Goal: Task Accomplishment & Management: Manage account settings

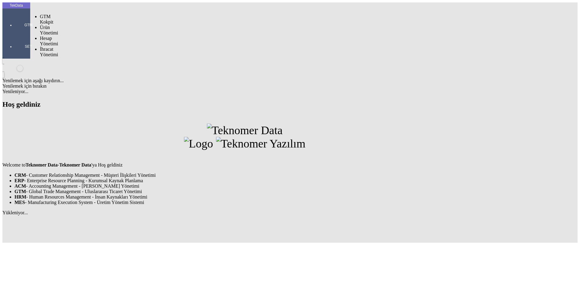
click at [19, 34] on div at bounding box center [29, 34] width 28 height 0
click at [44, 63] on span "İhracat Yönetimi" at bounding box center [49, 68] width 18 height 11
click at [92, 73] on span "Yüklemeler" at bounding box center [103, 75] width 23 height 5
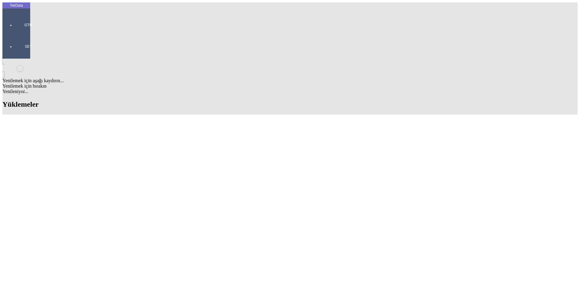
drag, startPoint x: 295, startPoint y: 47, endPoint x: 237, endPoint y: 45, distance: 58.3
drag, startPoint x: 250, startPoint y: 64, endPoint x: 285, endPoint y: 63, distance: 34.7
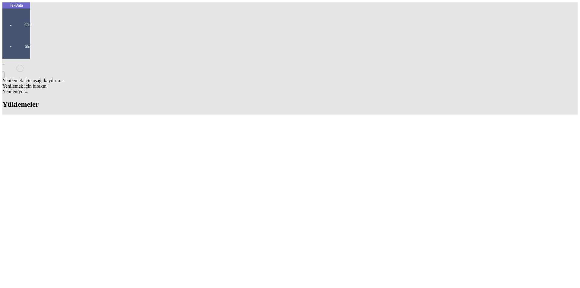
copy td "BDF2025000000508"
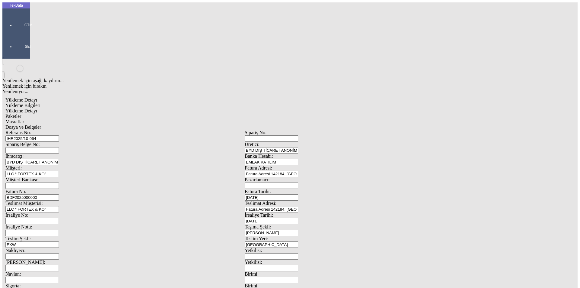
click at [59, 194] on input "BDF2025000000" at bounding box center [31, 197] width 53 height 6
drag, startPoint x: 159, startPoint y: 102, endPoint x: 27, endPoint y: 102, distance: 132.0
click at [27, 102] on div "TekData GTM SET Yenilemek için aşağı kaydırın... Yenilemek için bırakın Yenilen…" at bounding box center [244, 238] width 485 height 473
paste input "508"
type input "BDF2025000000509"
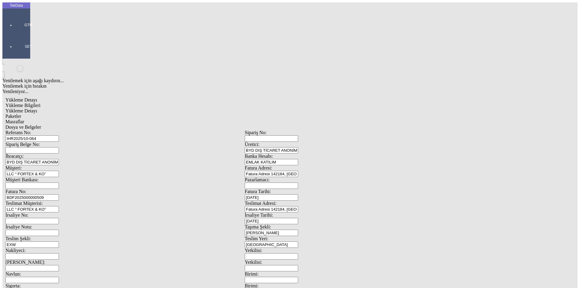
scroll to position [52, 0]
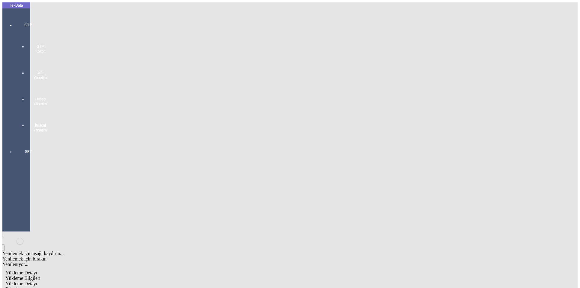
scroll to position [0, 0]
drag, startPoint x: 119, startPoint y: 42, endPoint x: 56, endPoint y: 46, distance: 63.2
drag, startPoint x: 124, startPoint y: 102, endPoint x: 27, endPoint y: 102, distance: 97.3
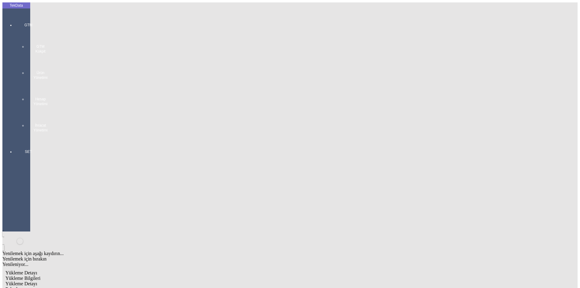
scroll to position [52, 0]
drag, startPoint x: 356, startPoint y: 232, endPoint x: 322, endPoint y: 230, distance: 34.2
drag, startPoint x: 355, startPoint y: 232, endPoint x: 307, endPoint y: 237, distance: 48.6
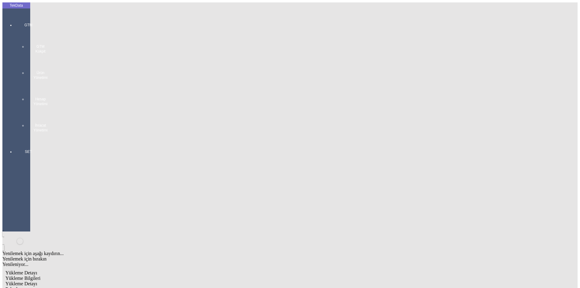
type input "21779.99"
click at [37, 281] on span "Yükleme Detayı" at bounding box center [21, 283] width 32 height 5
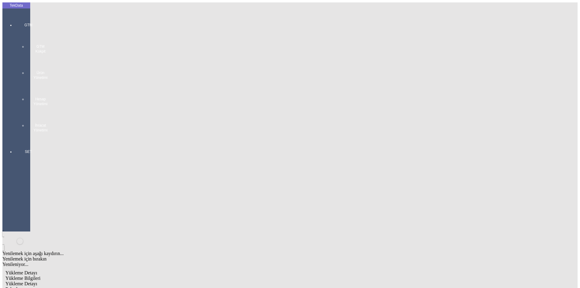
drag, startPoint x: 84, startPoint y: 124, endPoint x: 56, endPoint y: 127, distance: 27.4
type input "12736.62"
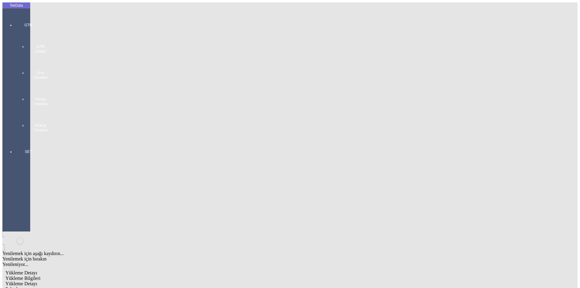
drag, startPoint x: 79, startPoint y: 133, endPoint x: 46, endPoint y: 131, distance: 33.9
type input "7985.74"
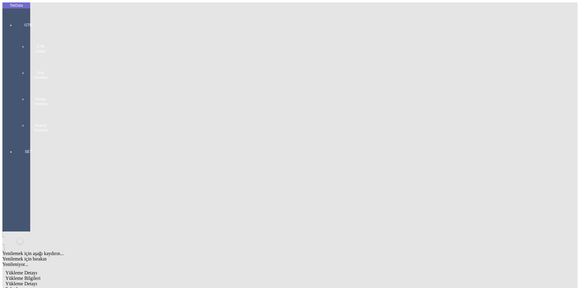
type input "Kg"
type input "2024/D1-02465"
drag, startPoint x: 91, startPoint y: 140, endPoint x: 17, endPoint y: 141, distance: 74.3
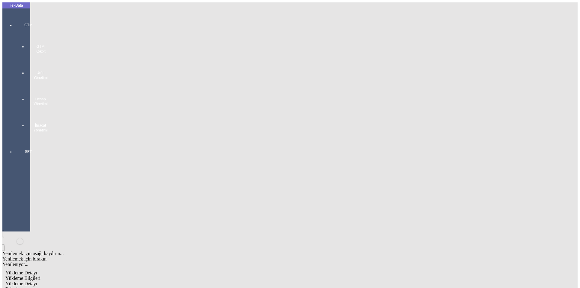
type input "1057.64"
click at [40, 276] on span "Yükleme Bilgileri" at bounding box center [22, 278] width 35 height 5
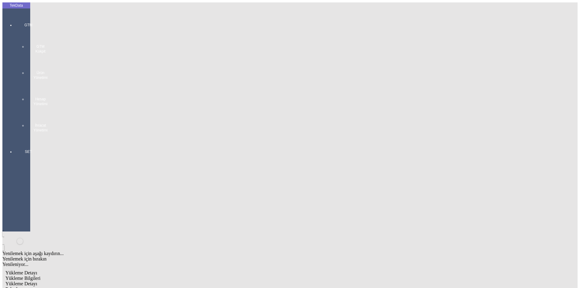
type input "21780"
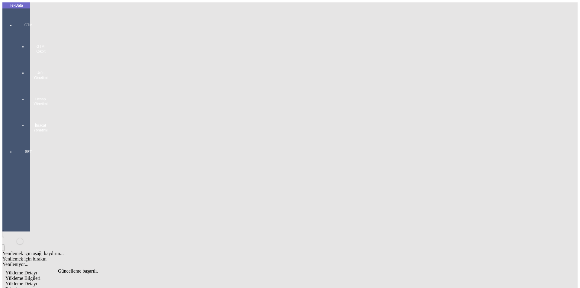
click at [145, 286] on div "Paketler" at bounding box center [244, 288] width 479 height 5
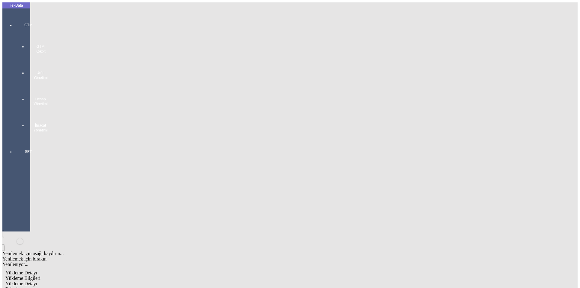
drag, startPoint x: 89, startPoint y: 170, endPoint x: 74, endPoint y: 65, distance: 106.2
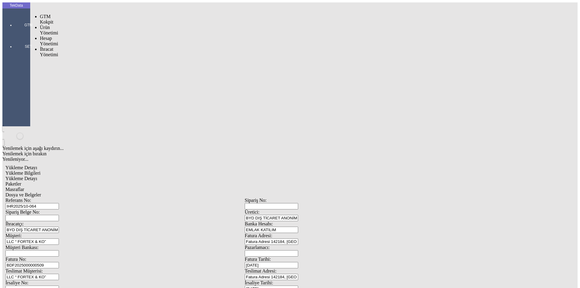
click at [15, 17] on div "GTM" at bounding box center [29, 22] width 28 height 21
click at [45, 47] on span "İhracat Yönetimi" at bounding box center [49, 52] width 18 height 11
click at [96, 57] on div "Yüklemeler" at bounding box center [94, 59] width 4 height 5
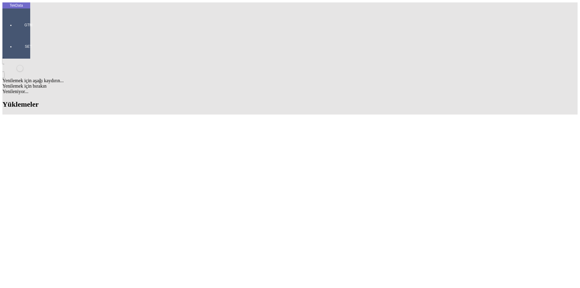
scroll to position [423, 0]
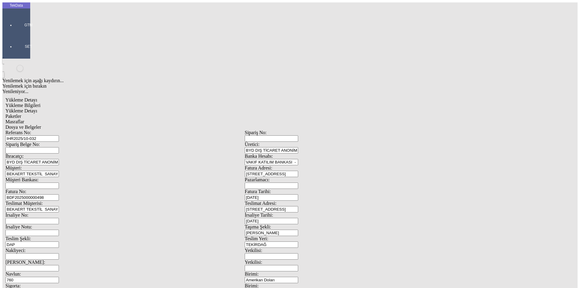
click at [59, 135] on input "IHR2025/10-032" at bounding box center [31, 138] width 53 height 6
click at [59, 194] on input "BDF2025000000498" at bounding box center [31, 197] width 53 height 6
drag, startPoint x: 123, startPoint y: 46, endPoint x: 69, endPoint y: 46, distance: 53.2
click at [69, 130] on div "Referans No: IHR2025/10-032" at bounding box center [124, 136] width 239 height 12
click at [59, 194] on input "BDF2025000000498" at bounding box center [31, 197] width 53 height 6
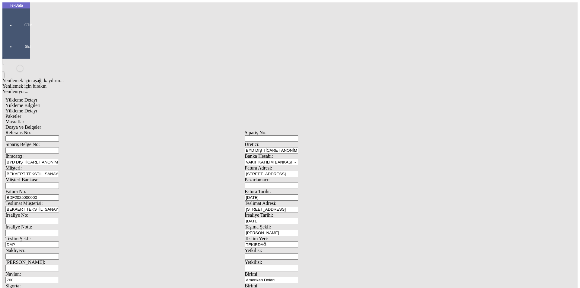
type input "BDF2025000000"
type input "[DATE]"
drag, startPoint x: 369, startPoint y: 122, endPoint x: 310, endPoint y: 123, distance: 58.3
click at [323, 212] on div "İrsaliye Tarihi: [DATE]" at bounding box center [364, 218] width 239 height 12
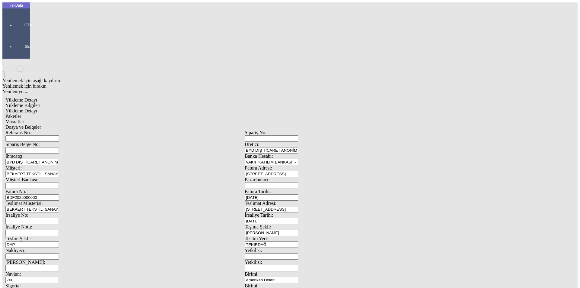
type input "[DATE]"
drag, startPoint x: 114, startPoint y: 154, endPoint x: 71, endPoint y: 153, distance: 42.9
type input "[DATE]"
drag, startPoint x: 110, startPoint y: 208, endPoint x: 62, endPoint y: 208, distance: 48.3
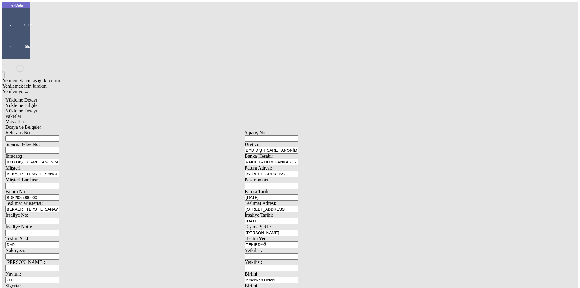
type input "[DATE]"
drag, startPoint x: 103, startPoint y: 234, endPoint x: 72, endPoint y: 235, distance: 31.8
type input "22452.45"
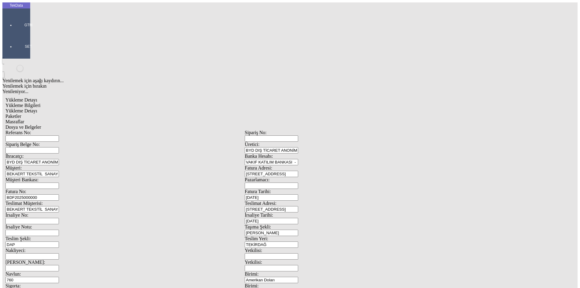
type input "24263.4"
click at [37, 108] on span "Yükleme Detayı" at bounding box center [21, 110] width 32 height 5
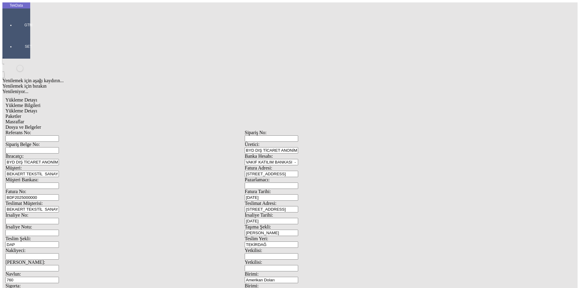
drag, startPoint x: 95, startPoint y: 91, endPoint x: 14, endPoint y: 96, distance: 80.6
type input "22452.45"
type input "1.29"
type input "21954.83"
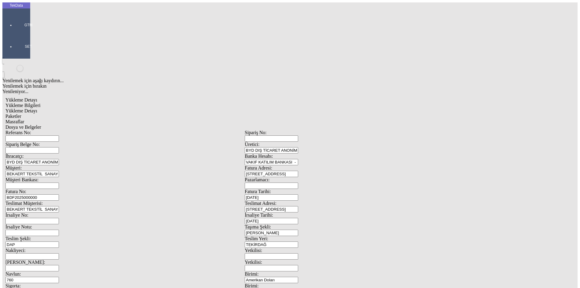
type input "23879.93"
type input "22452.45"
type input "24263.4"
click at [131, 114] on div "Paketler" at bounding box center [244, 116] width 479 height 5
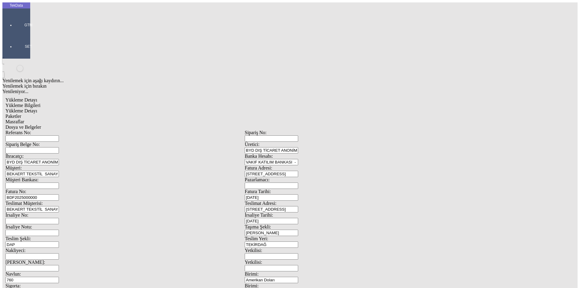
click at [24, 119] on span "Masraflar" at bounding box center [14, 121] width 19 height 5
click at [41, 124] on span "Dosya ve Belgeler" at bounding box center [23, 126] width 36 height 5
click at [59, 135] on input "Referans No:" at bounding box center [31, 138] width 53 height 6
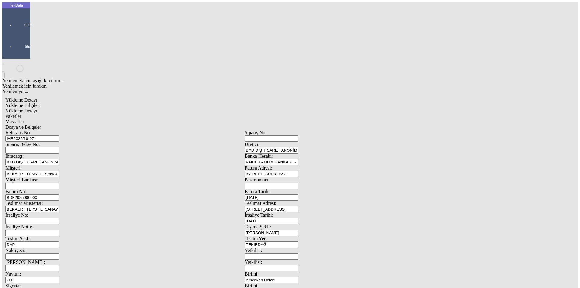
type input "IHR2025/10-071"
click at [37, 108] on span "Yükleme Detayı" at bounding box center [21, 110] width 32 height 5
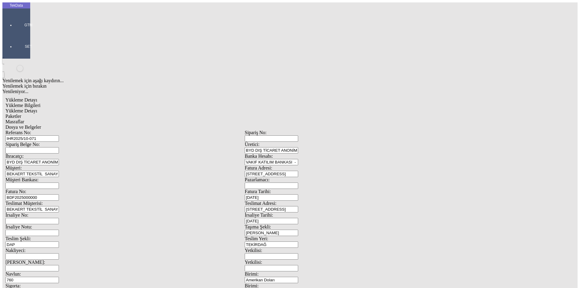
click at [146, 114] on div "Paketler" at bounding box center [244, 116] width 479 height 5
click at [24, 119] on span "Masraflar" at bounding box center [14, 121] width 19 height 5
click at [41, 124] on span "Dosya ve Belgeler" at bounding box center [23, 126] width 36 height 5
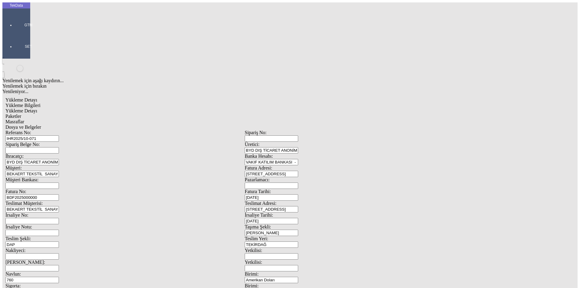
drag, startPoint x: 57, startPoint y: 33, endPoint x: 76, endPoint y: 44, distance: 21.8
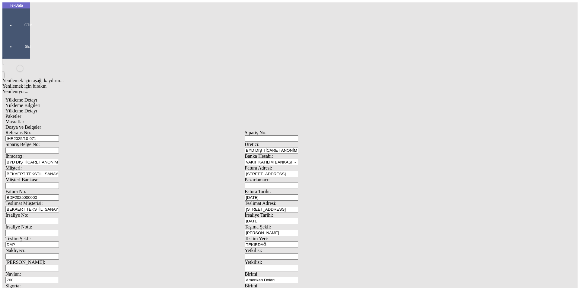
click at [40, 103] on span "Yükleme Bilgileri" at bounding box center [22, 105] width 35 height 5
click at [41, 124] on span "Dosya ve Belgeler" at bounding box center [23, 126] width 36 height 5
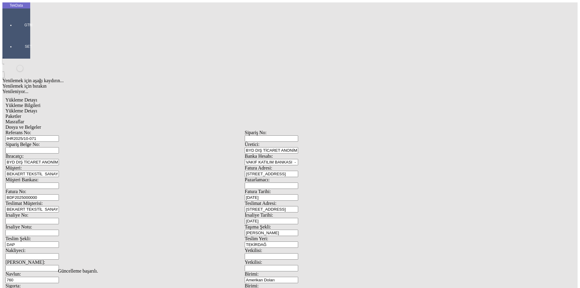
click at [208, 124] on div "Dosya ve Belgeler" at bounding box center [244, 126] width 479 height 5
click at [40, 103] on span "Yükleme Bilgileri" at bounding box center [22, 105] width 35 height 5
click at [41, 124] on span "Dosya ve Belgeler" at bounding box center [23, 126] width 36 height 5
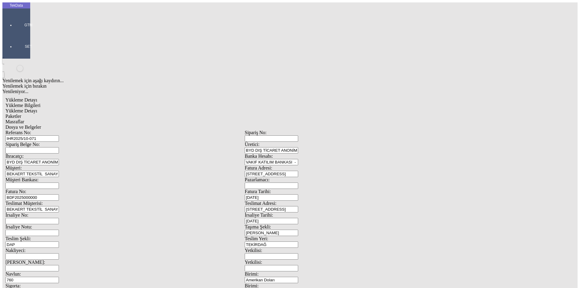
click at [40, 103] on span "Yükleme Bilgileri" at bounding box center [22, 105] width 35 height 5
drag, startPoint x: 117, startPoint y: 47, endPoint x: 49, endPoint y: 46, distance: 68.0
click at [49, 130] on div "Referans No: IHR2025/10-071" at bounding box center [124, 136] width 239 height 12
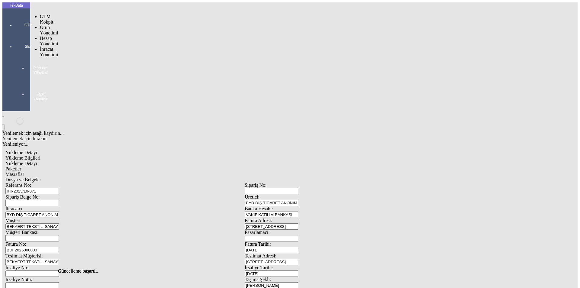
click at [15, 34] on div at bounding box center [29, 34] width 28 height 0
drag, startPoint x: 39, startPoint y: 34, endPoint x: 43, endPoint y: 34, distance: 3.9
click at [40, 47] on span "İhracat Yönetimi" at bounding box center [49, 52] width 18 height 11
click at [92, 57] on span "Yüklemeler" at bounding box center [103, 59] width 23 height 5
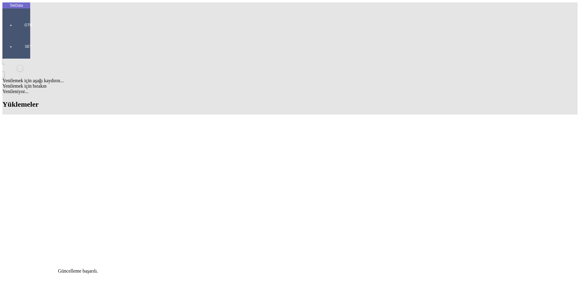
scroll to position [453, 0]
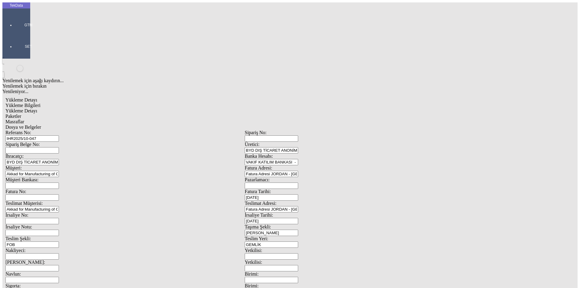
drag, startPoint x: 372, startPoint y: 124, endPoint x: 287, endPoint y: 124, distance: 85.2
click at [287, 212] on div "İrsaliye No: İrsaliye Tarihi: [DATE]" at bounding box center [244, 218] width 479 height 12
drag, startPoint x: 357, startPoint y: 103, endPoint x: 312, endPoint y: 103, distance: 44.4
click at [312, 189] on div "Fatura Tarihi: [DATE]" at bounding box center [364, 195] width 239 height 12
type input "[DATE]"
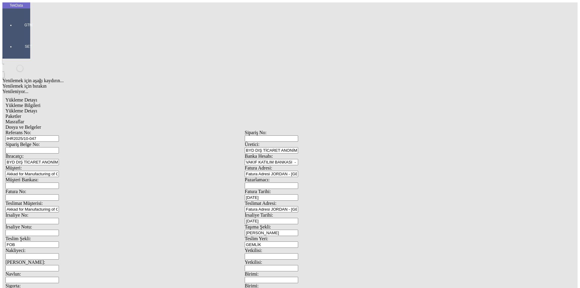
drag, startPoint x: 358, startPoint y: 123, endPoint x: 321, endPoint y: 119, distance: 37.0
click at [321, 212] on div "İrsaliye Tarihi: [DATE]" at bounding box center [364, 218] width 239 height 12
type input "[DATE]"
drag, startPoint x: 109, startPoint y: 154, endPoint x: 67, endPoint y: 153, distance: 42.0
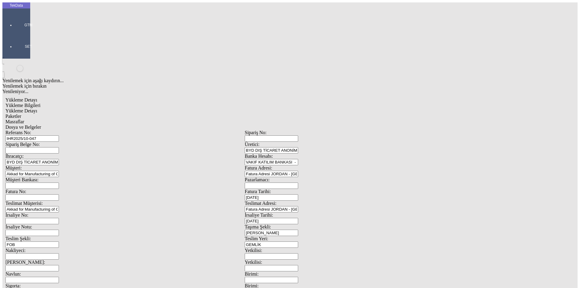
type input "[DATE]"
drag, startPoint x: 101, startPoint y: 208, endPoint x: 51, endPoint y: 205, distance: 50.3
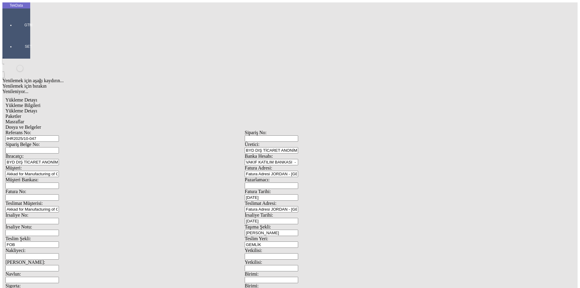
type input "[DATE]"
click at [37, 108] on span "Yükleme Detayı" at bounding box center [21, 110] width 32 height 5
drag, startPoint x: 87, startPoint y: 88, endPoint x: 45, endPoint y: 92, distance: 42.8
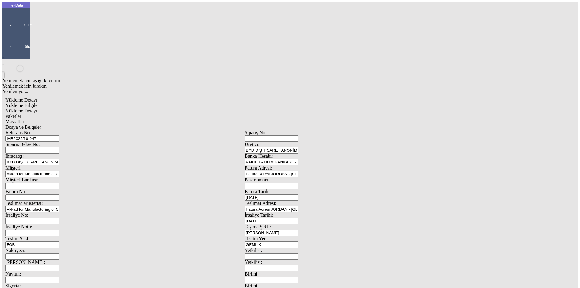
type input "27463.5"
drag, startPoint x: 119, startPoint y: 123, endPoint x: 23, endPoint y: 122, distance: 96.4
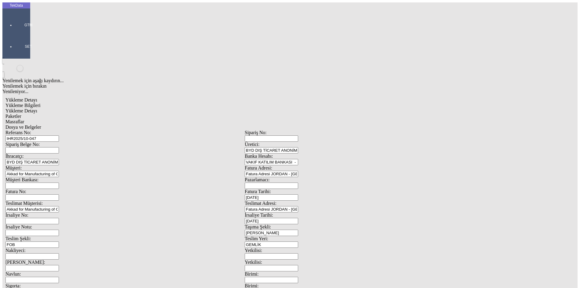
type input "27515.5"
click at [136, 114] on div "Paketler" at bounding box center [244, 116] width 479 height 5
click at [24, 119] on span "Masraflar" at bounding box center [14, 121] width 19 height 5
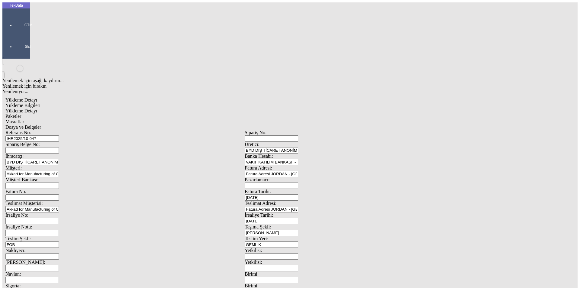
drag, startPoint x: 219, startPoint y: 31, endPoint x: 223, endPoint y: 33, distance: 3.8
click at [41, 124] on span "Dosya ve Belgeler" at bounding box center [23, 126] width 36 height 5
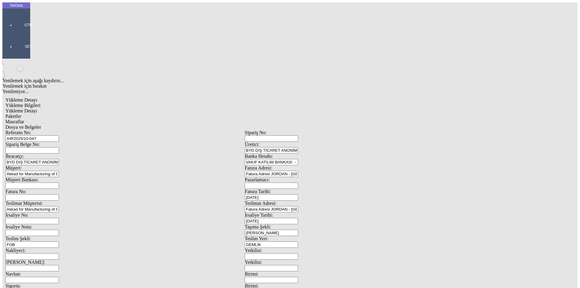
click at [41, 124] on span "Dosya ve Belgeler" at bounding box center [23, 126] width 36 height 5
click at [60, 103] on div "Yükleme Bilgileri" at bounding box center [244, 105] width 479 height 5
click at [41, 124] on span "Dosya ve Belgeler" at bounding box center [23, 126] width 36 height 5
